Goal: Transaction & Acquisition: Download file/media

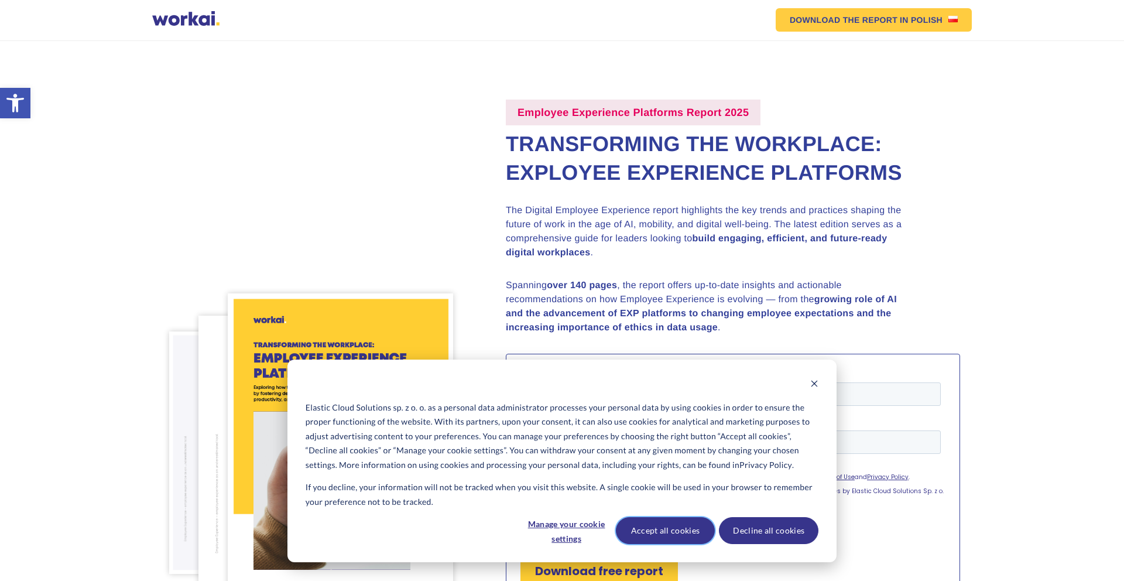
click at [664, 533] on button "Accept all cookies" at bounding box center [666, 530] width 100 height 27
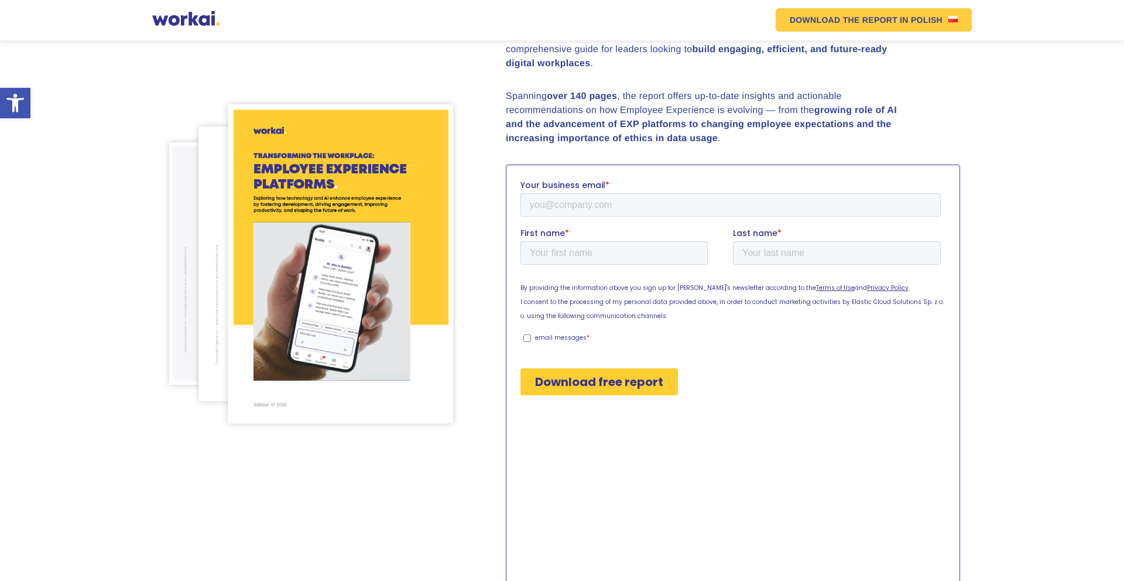
scroll to position [187, 0]
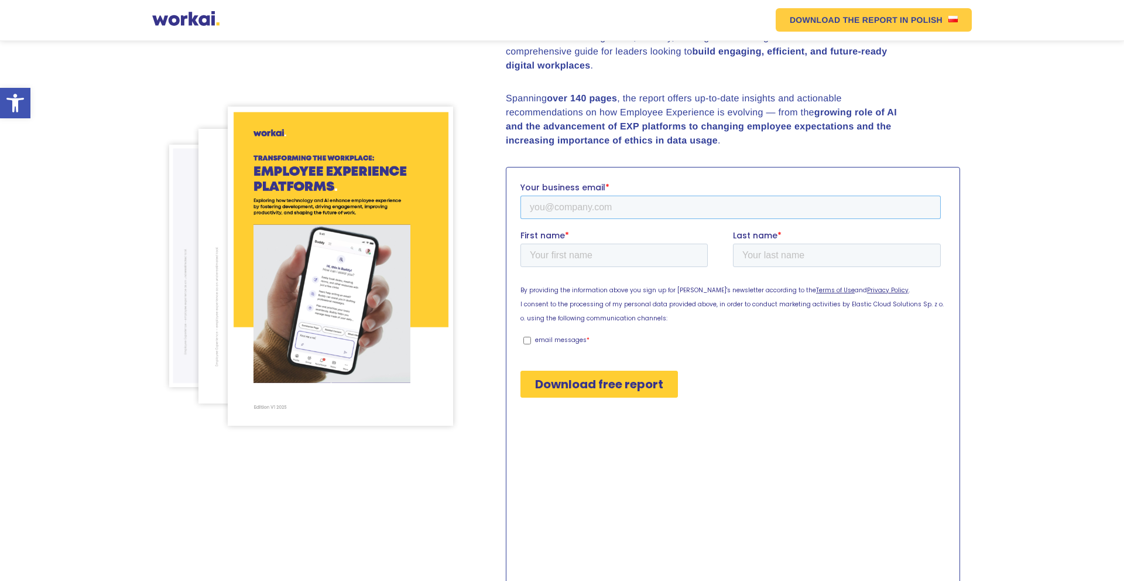
click at [539, 210] on input "Your business email *" at bounding box center [730, 206] width 420 height 23
type input "chweldt@gmail.com"
type input "Christian"
type input "Weldt"
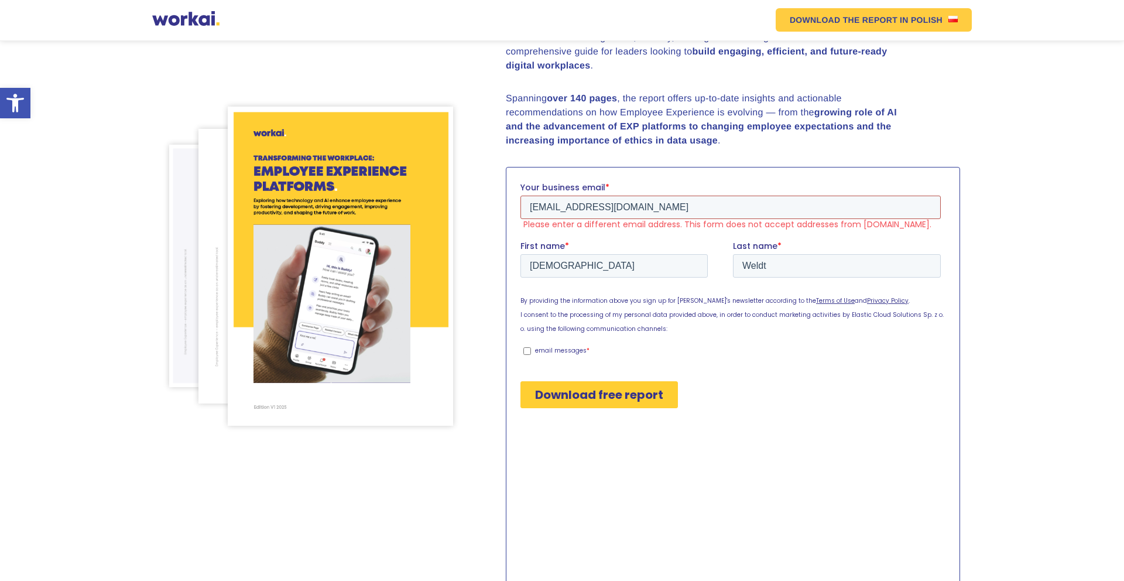
click at [585, 205] on input "chweldt@gmail.com" at bounding box center [730, 206] width 420 height 23
drag, startPoint x: 529, startPoint y: 205, endPoint x: 766, endPoint y: 196, distance: 237.8
click at [766, 196] on input "chweldt@gmail.com" at bounding box center [730, 206] width 420 height 23
type input "cweldt@aurysconsulting.com"
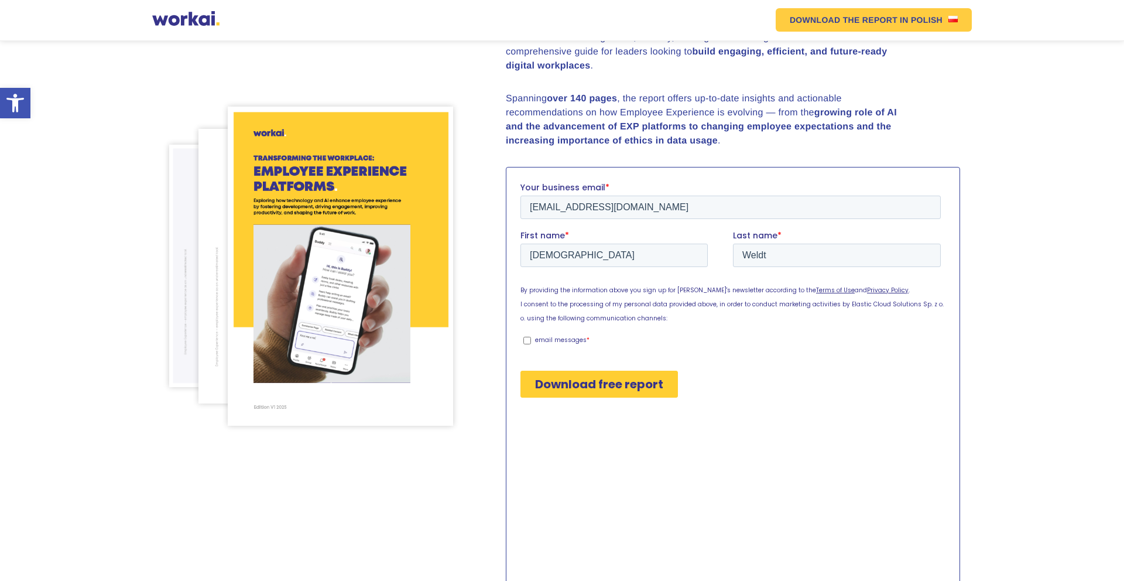
click at [527, 342] on input "email messages *" at bounding box center [527, 340] width 8 height 8
checkbox input "true"
click at [558, 385] on input "Download free report" at bounding box center [598, 383] width 157 height 27
